Goal: Check status: Check status

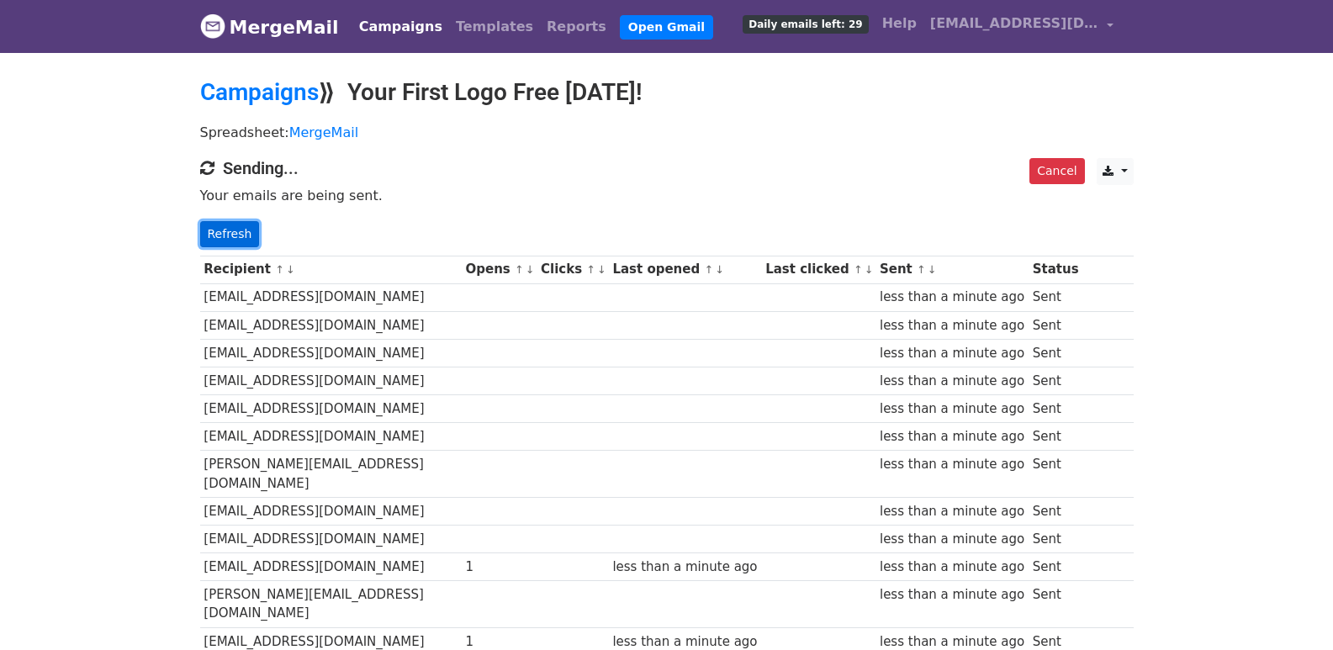
click at [227, 242] on link "Refresh" at bounding box center [230, 234] width 60 height 26
click at [241, 230] on link "Refresh" at bounding box center [230, 234] width 60 height 26
click at [240, 235] on link "Refresh" at bounding box center [230, 234] width 60 height 26
click at [238, 232] on link "Refresh" at bounding box center [230, 234] width 60 height 26
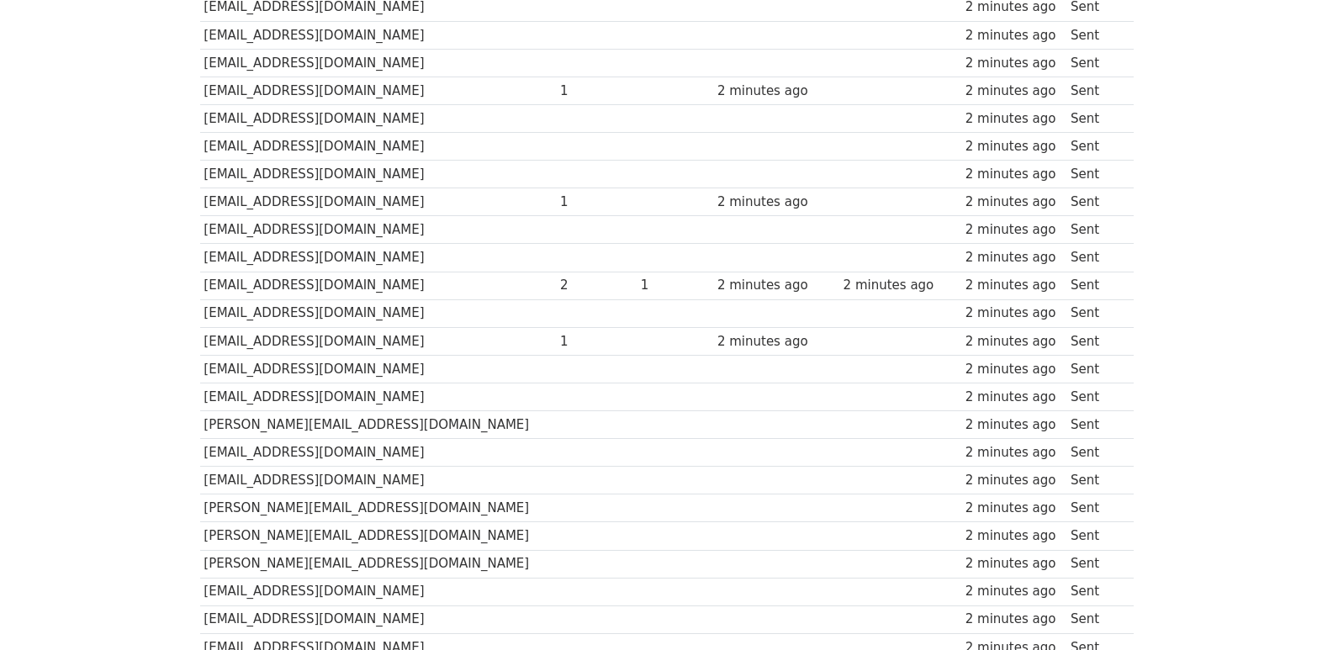
scroll to position [1171, 0]
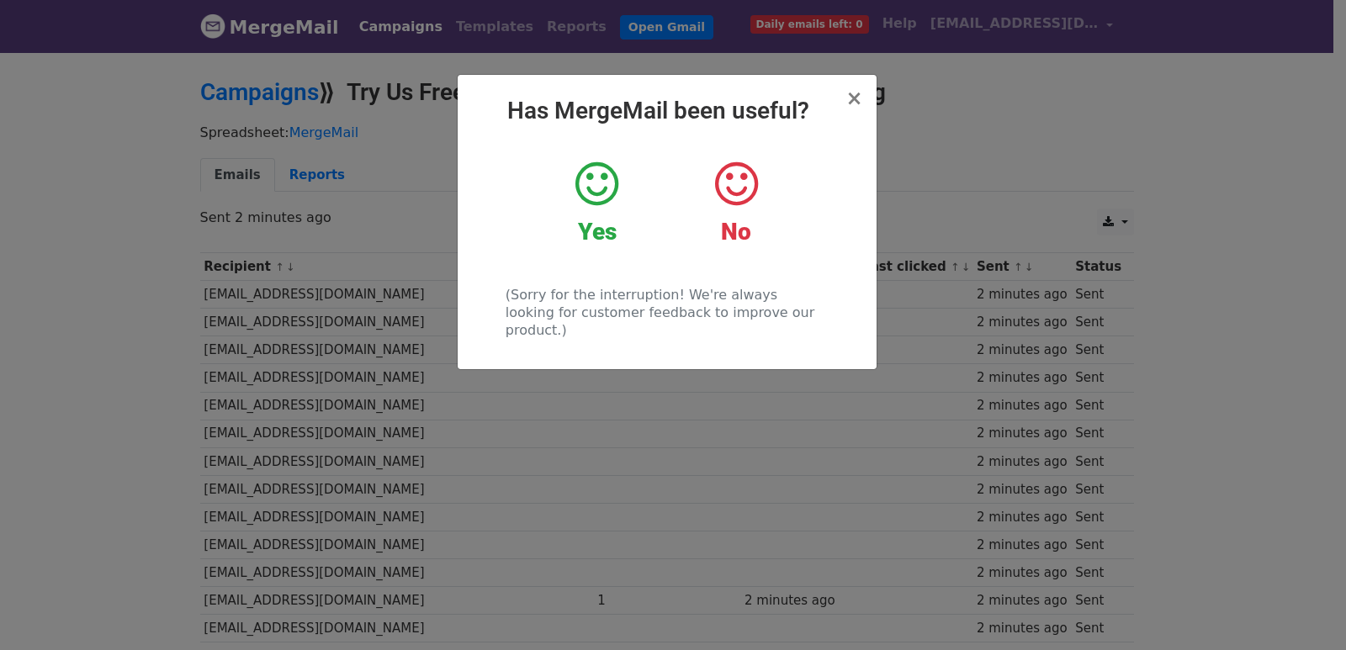
click at [289, 273] on div "× Has MergeMail been useful? Yes No (Sorry for the interruption! We're always l…" at bounding box center [673, 350] width 1346 height 600
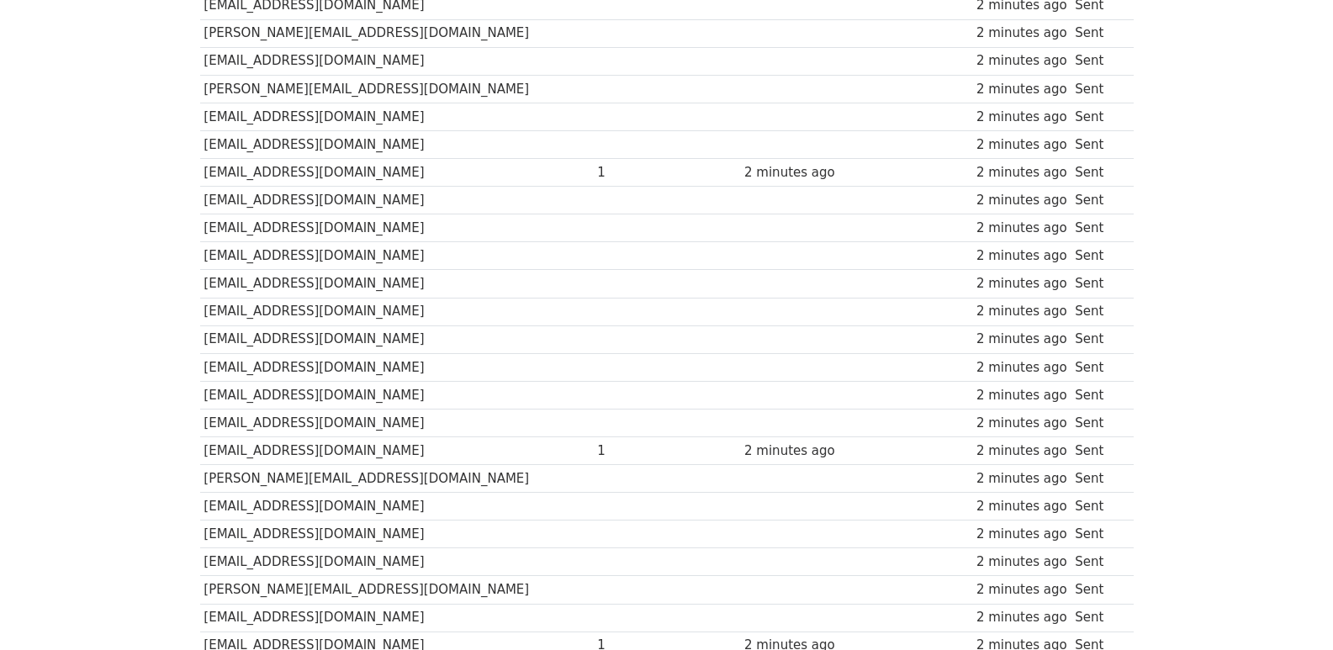
scroll to position [1171, 0]
